Goal: Navigation & Orientation: Find specific page/section

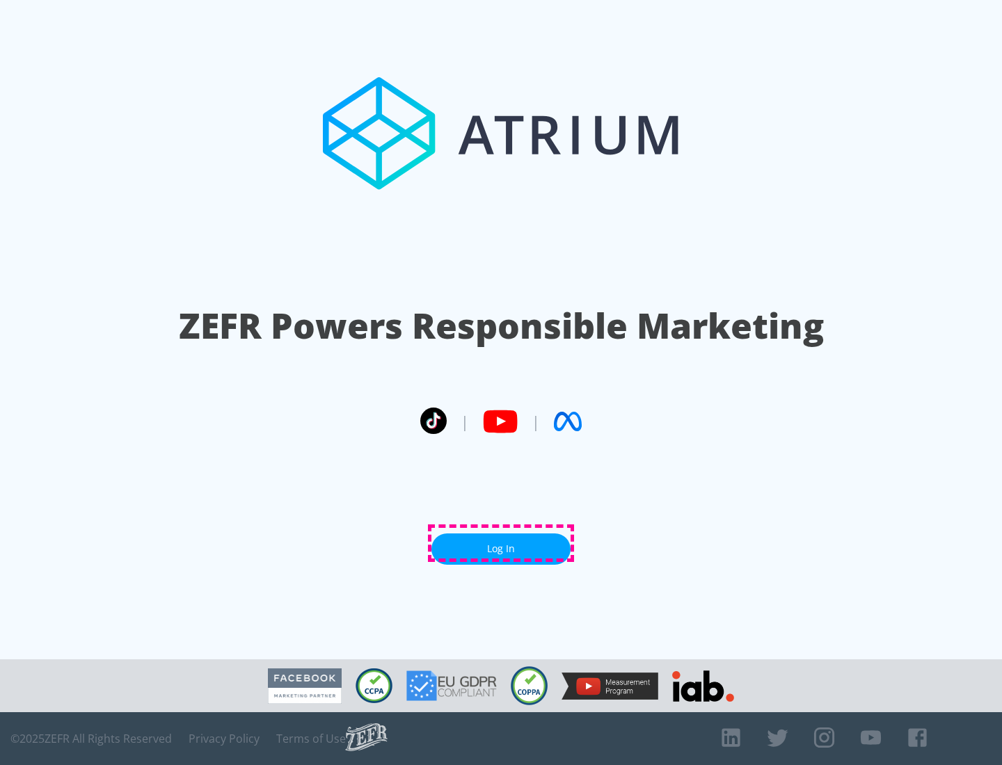
click at [501, 543] on link "Log In" at bounding box center [500, 549] width 139 height 31
